Goal: Information Seeking & Learning: Learn about a topic

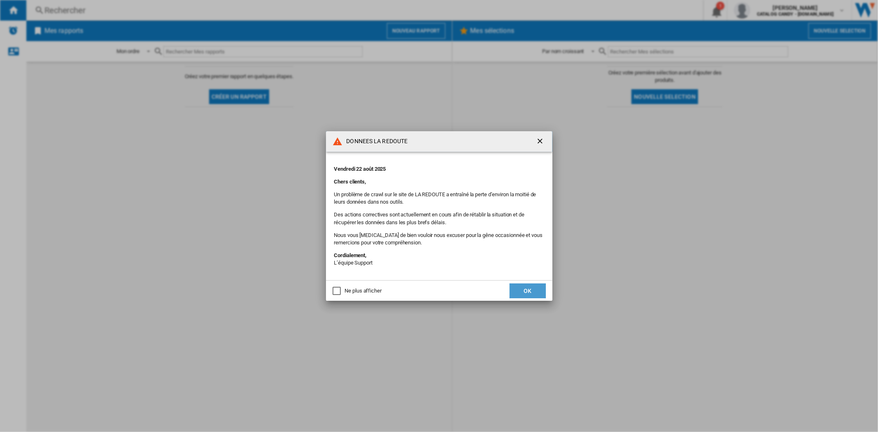
click at [534, 290] on button "OK" at bounding box center [528, 291] width 36 height 15
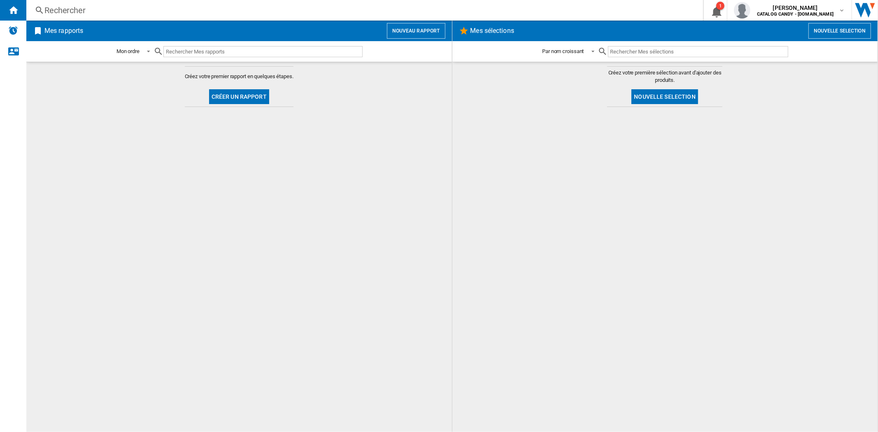
click at [205, 15] on div "Rechercher" at bounding box center [362, 11] width 637 height 12
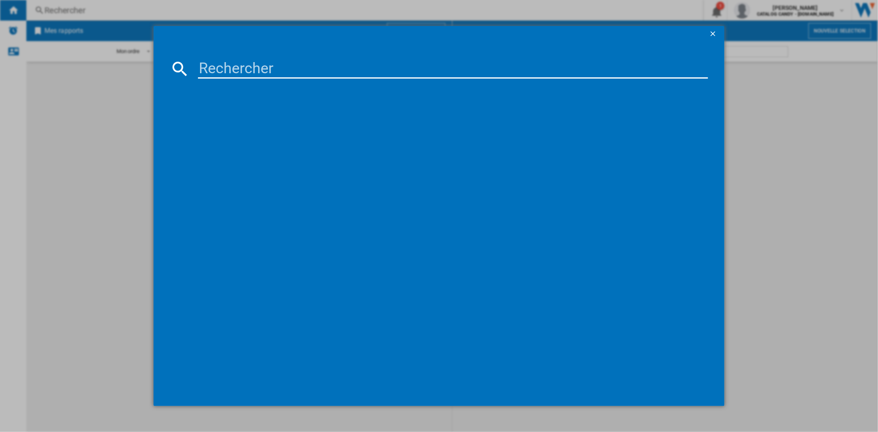
click at [256, 67] on input at bounding box center [453, 69] width 510 height 20
paste input "EOF4P46H"
type input "EOF4P46H"
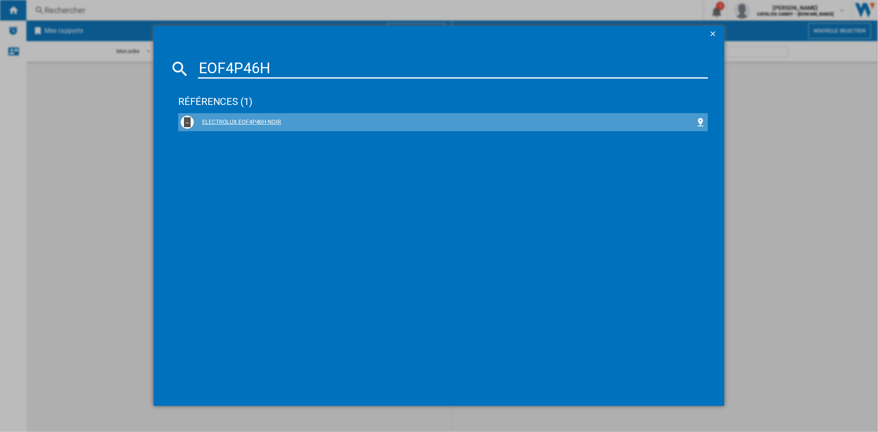
click at [242, 122] on div "ELECTROLUX EOF4P46H NOIR" at bounding box center [445, 122] width 502 height 8
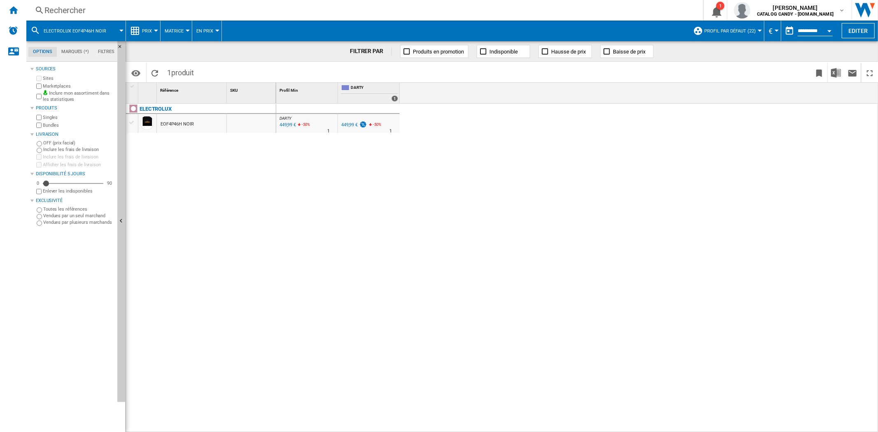
click at [153, 30] on button "Prix" at bounding box center [149, 31] width 14 height 21
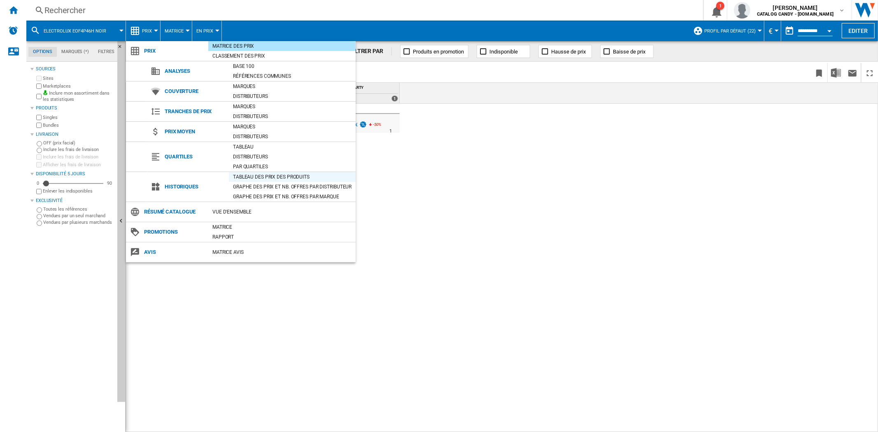
click at [260, 174] on div "Tableau des prix des produits" at bounding box center [292, 177] width 127 height 8
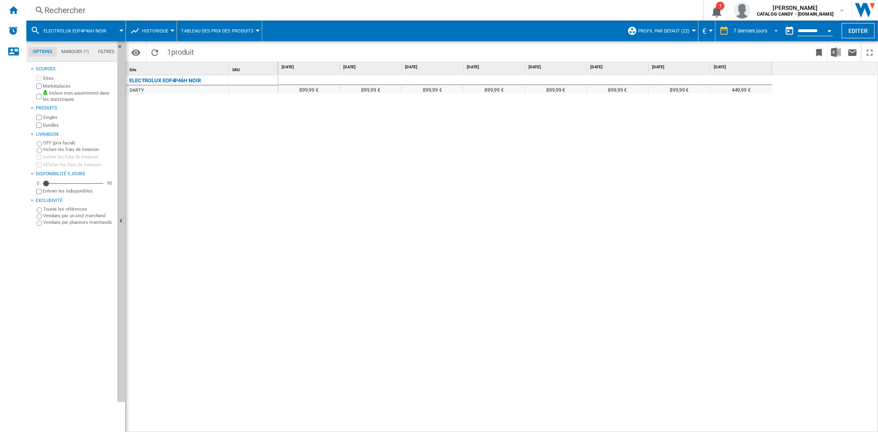
click at [773, 26] on span "REPORTS.WIZARD.STEPS.REPORT.STEPS.REPORT_OPTIONS.PERIOD: 7 derniers jours" at bounding box center [774, 29] width 10 height 7
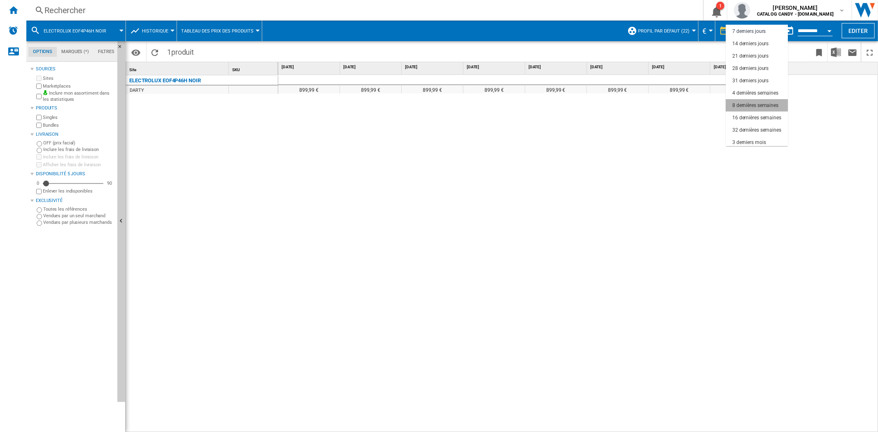
click at [762, 104] on div "8 dernières semaines" at bounding box center [756, 105] width 46 height 7
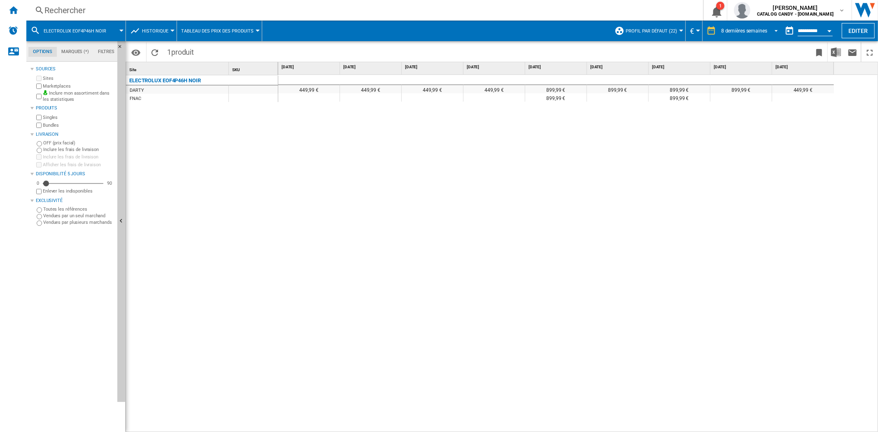
click at [764, 33] on span "8 dernières semaines" at bounding box center [745, 31] width 46 height 7
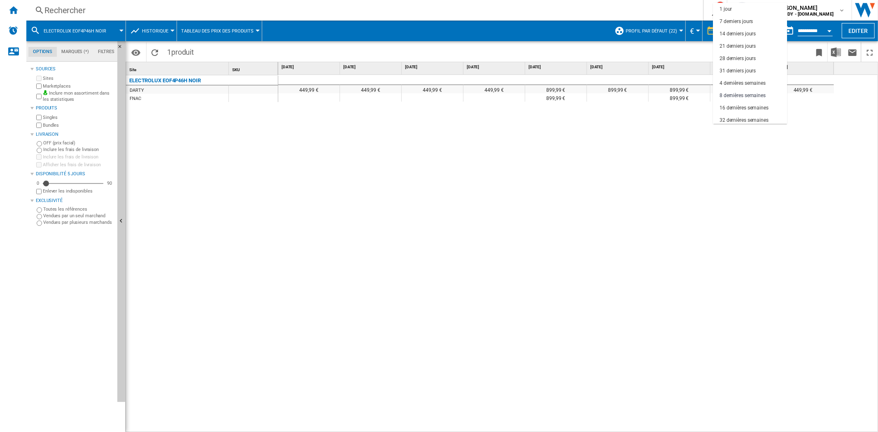
scroll to position [51, 0]
click at [747, 101] on md-option "12 derniers mois" at bounding box center [750, 106] width 74 height 12
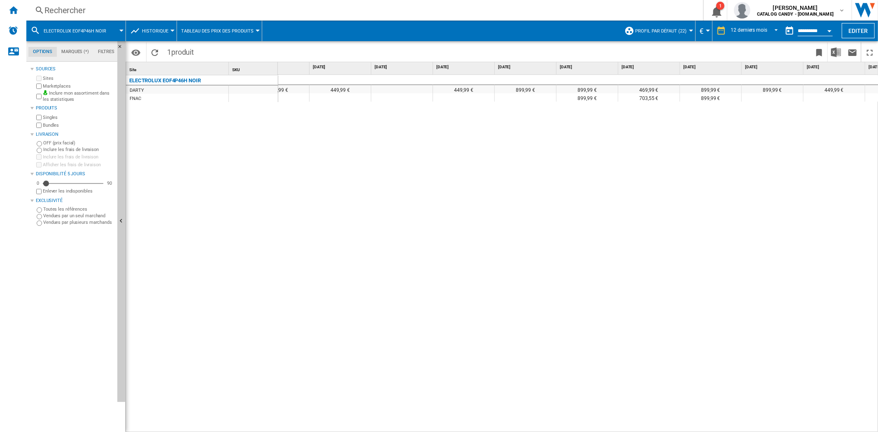
scroll to position [0, 170]
